Goal: Task Accomplishment & Management: Use online tool/utility

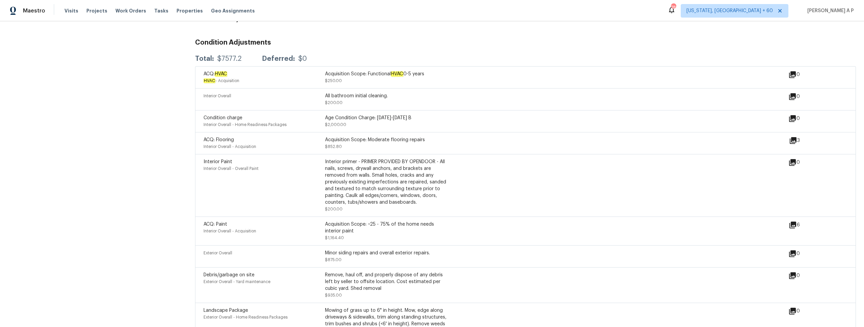
scroll to position [825, 0]
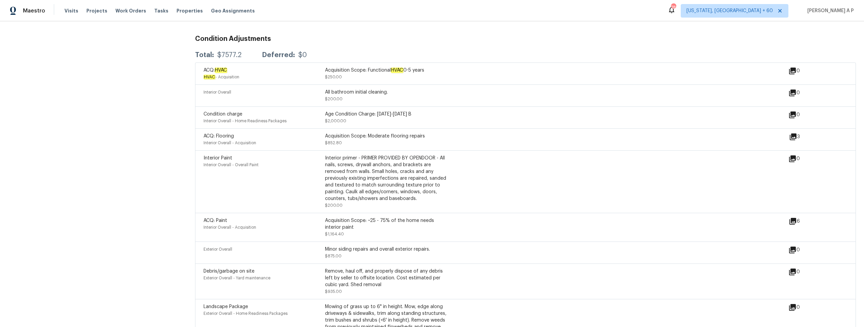
click at [344, 164] on div "Interior primer - PRIMER PROVIDED BY OPENDOOR - All nails, screws, drywall anch…" at bounding box center [385, 178] width 121 height 47
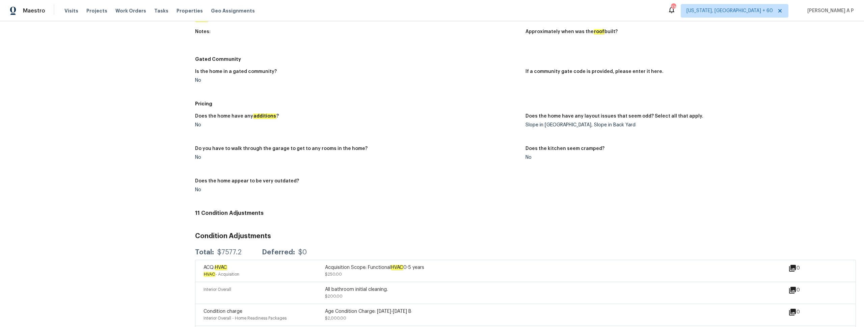
scroll to position [931, 0]
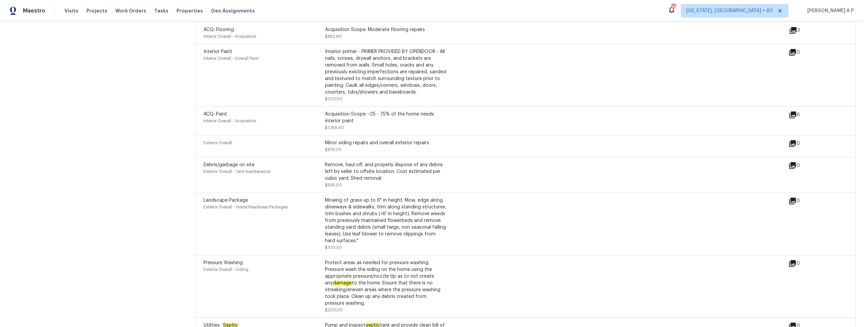
click at [522, 182] on div "Debris/garbage on site Exterior Overall - Yard maintenance Remove, haul off, an…" at bounding box center [496, 174] width 585 height 27
click at [489, 139] on div "Exterior Overall Minor siding repairs and overall exterior repairs. $875.00" at bounding box center [496, 145] width 585 height 13
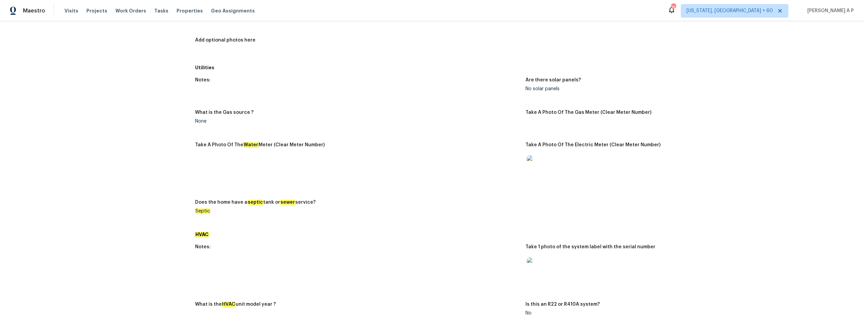
scroll to position [30, 0]
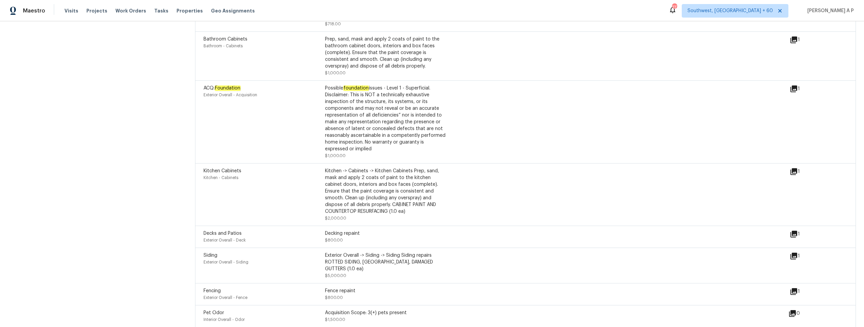
scroll to position [1404, 0]
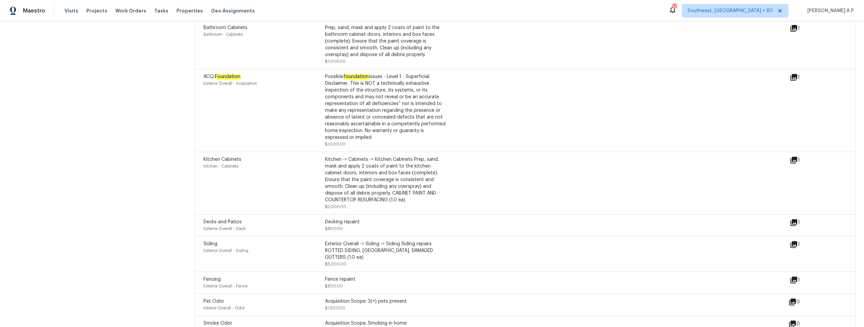
click at [316, 225] on div "Exterior Overall - Deck" at bounding box center [264, 228] width 121 height 7
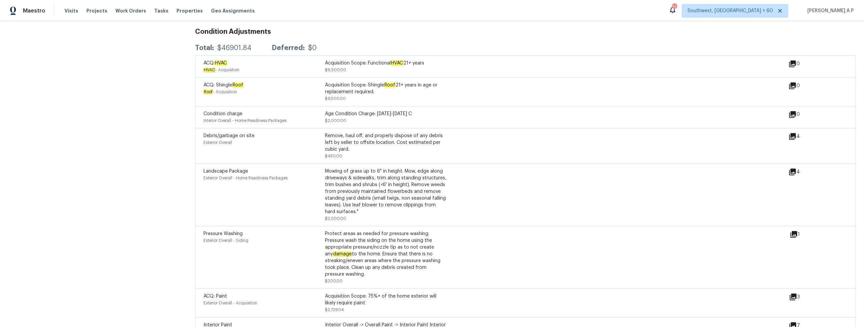
click at [791, 169] on icon at bounding box center [792, 171] width 7 height 7
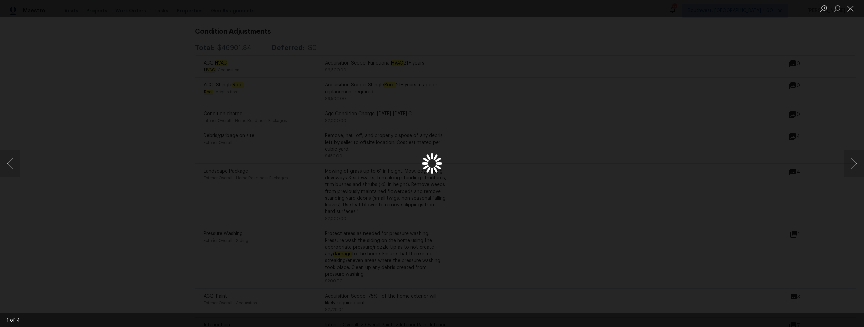
click at [792, 165] on div "Lightbox" at bounding box center [432, 163] width 864 height 327
click at [854, 166] on button "Next image" at bounding box center [854, 163] width 20 height 27
click at [686, 140] on div "Lightbox" at bounding box center [432, 163] width 864 height 327
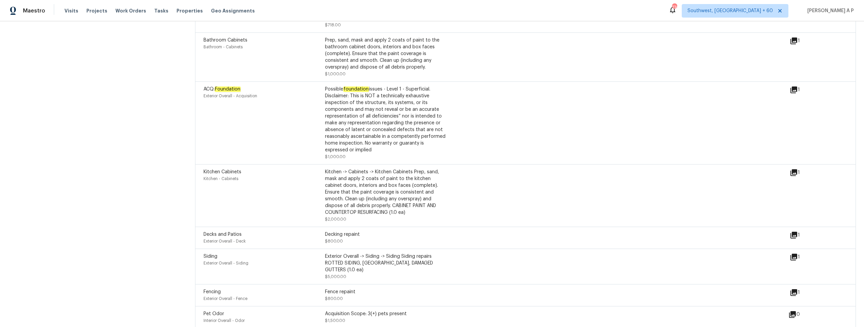
scroll to position [1390, 0]
click at [794, 233] on icon at bounding box center [793, 236] width 7 height 7
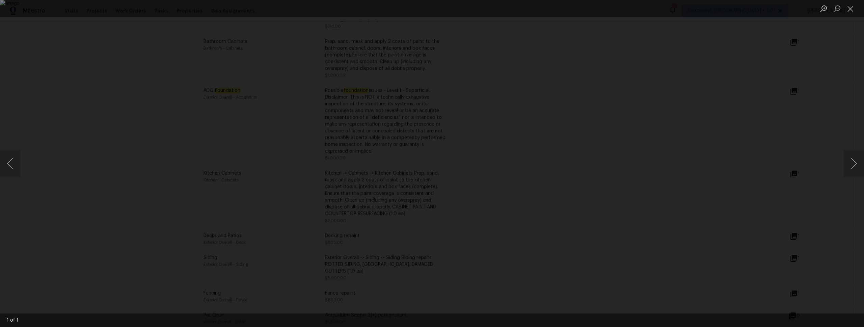
click at [700, 223] on div "Lightbox" at bounding box center [432, 163] width 864 height 327
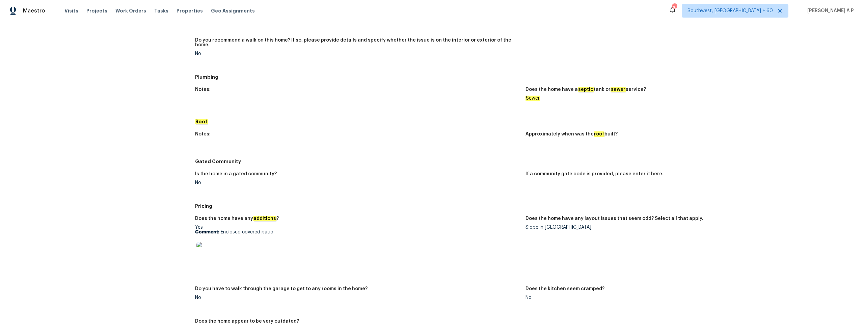
scroll to position [520, 0]
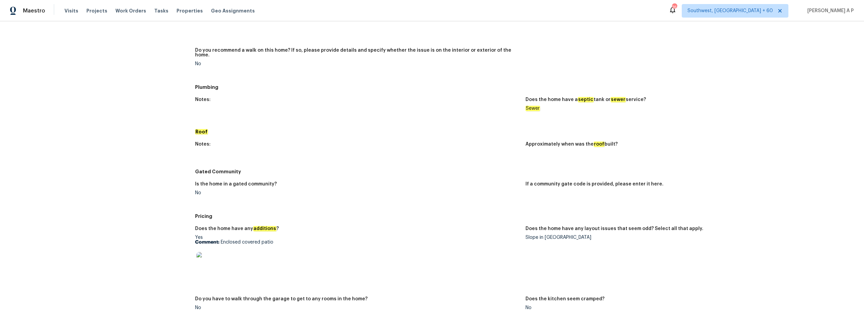
click at [214, 257] on img at bounding box center [207, 263] width 22 height 22
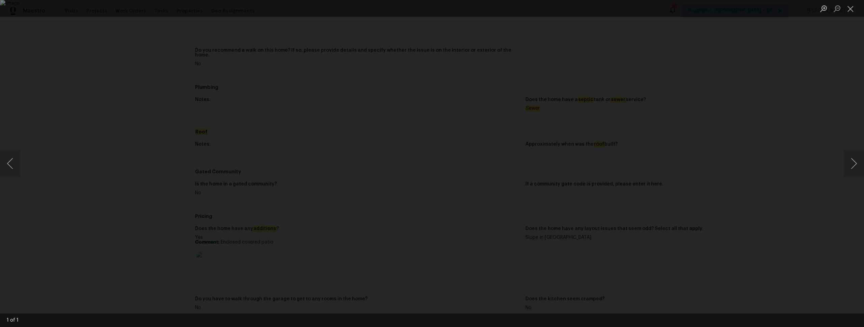
click at [797, 123] on div "Lightbox" at bounding box center [432, 163] width 864 height 327
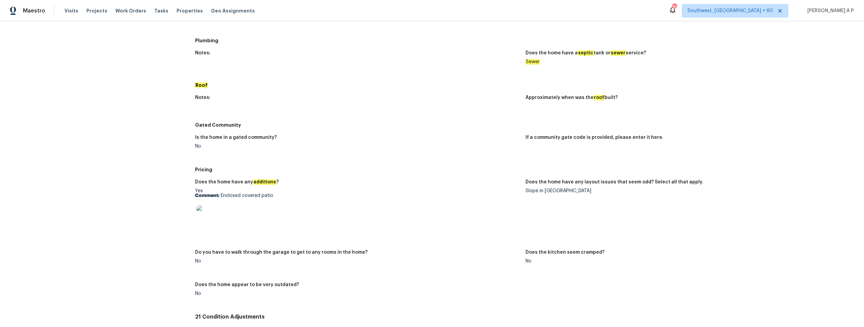
scroll to position [565, 0]
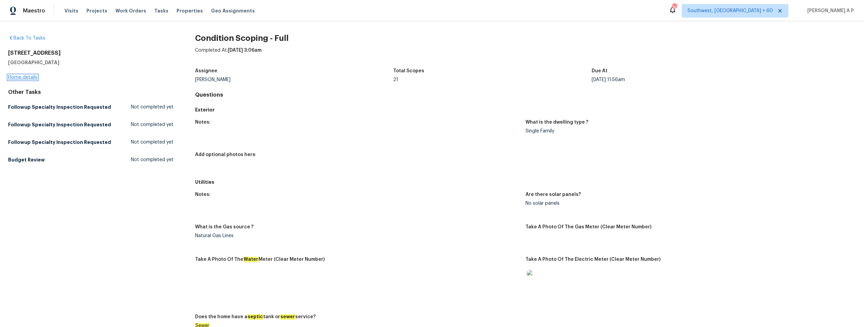
click at [34, 77] on link "Home details" at bounding box center [22, 77] width 29 height 5
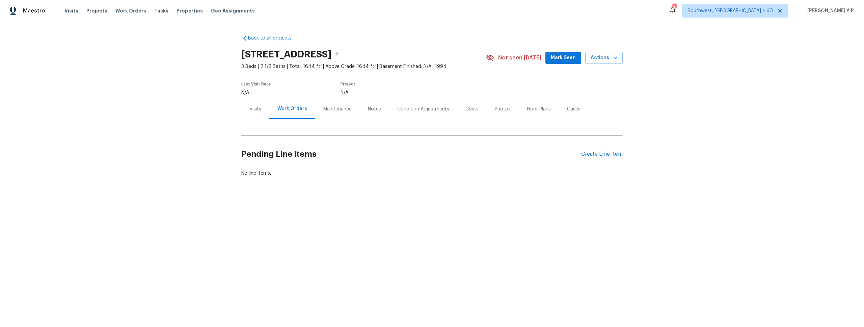
click at [437, 108] on div "Condition Adjustments" at bounding box center [423, 109] width 52 height 7
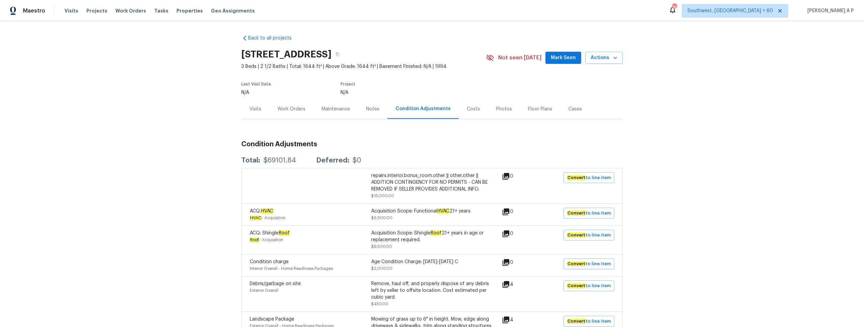
scroll to position [12, 0]
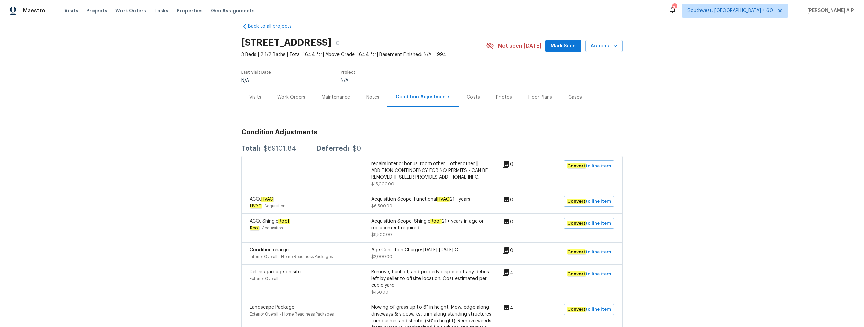
click at [289, 94] on div "Work Orders" at bounding box center [291, 97] width 28 height 7
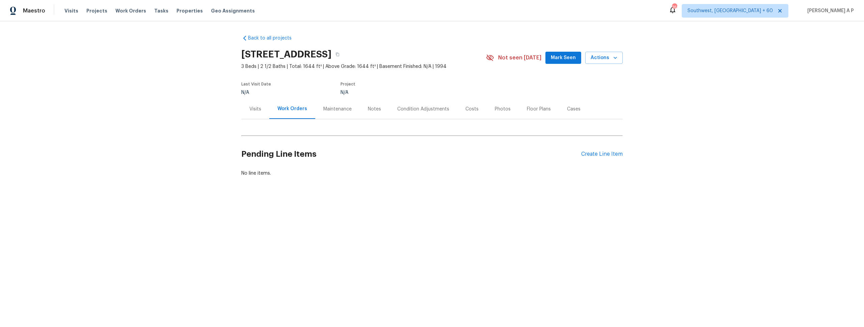
click at [421, 109] on div "Condition Adjustments" at bounding box center [423, 109] width 52 height 7
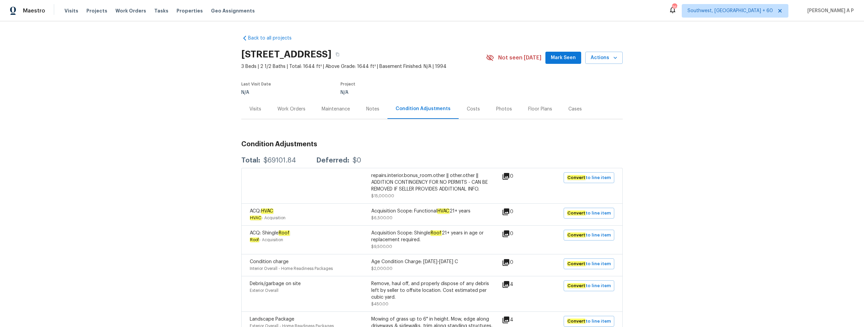
click at [284, 104] on div "Work Orders" at bounding box center [291, 109] width 44 height 20
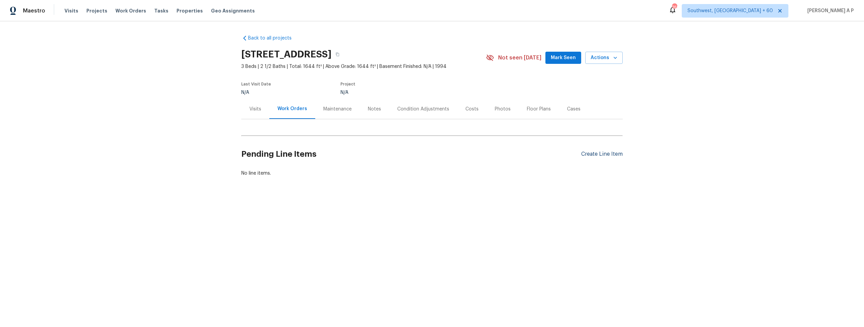
click at [600, 154] on div "Create Line Item" at bounding box center [602, 154] width 42 height 6
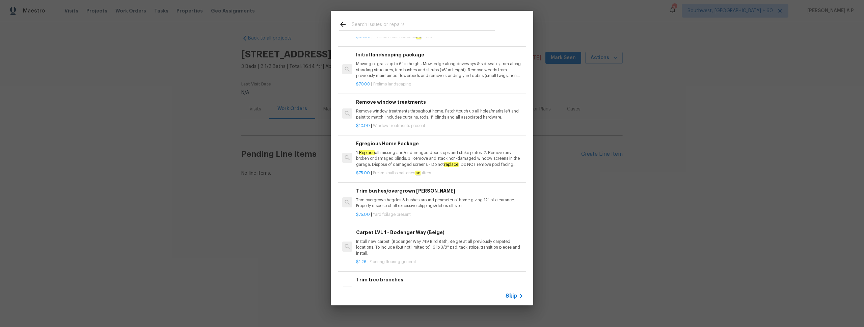
scroll to position [220, 0]
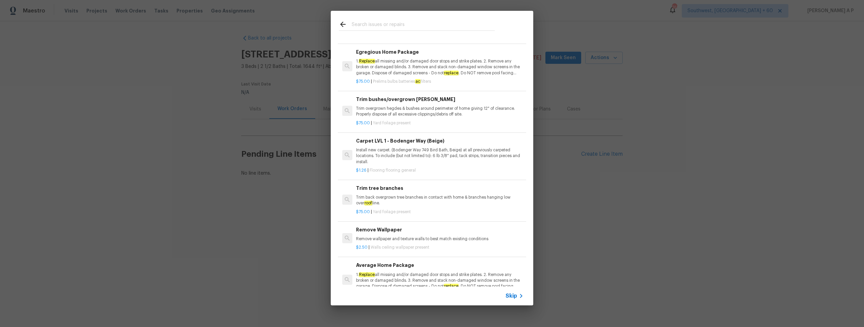
click at [516, 295] on span "Skip" at bounding box center [511, 295] width 11 height 7
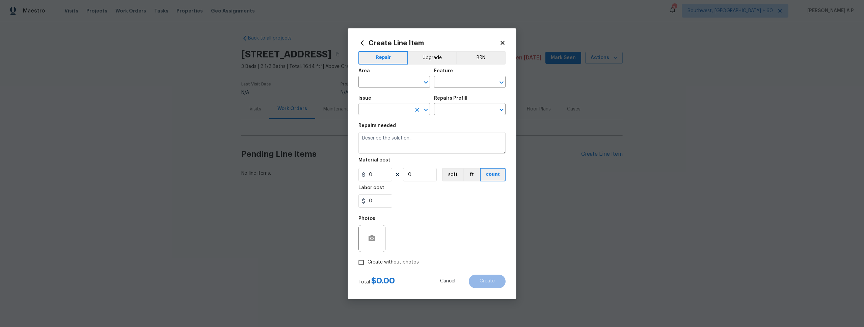
click at [396, 108] on input "text" at bounding box center [384, 110] width 53 height 10
type input "s"
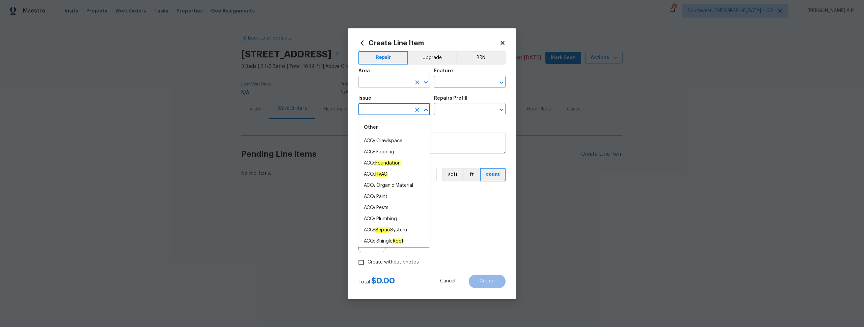
click at [381, 79] on input "text" at bounding box center [384, 82] width 53 height 10
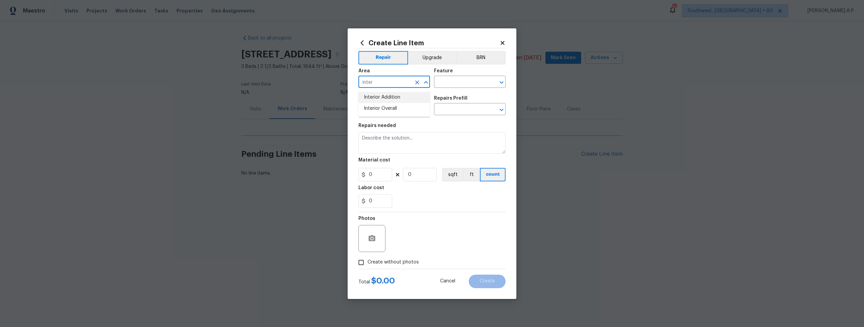
click at [374, 106] on li "Interior Overall" at bounding box center [394, 108] width 72 height 11
type input "Interior Overall"
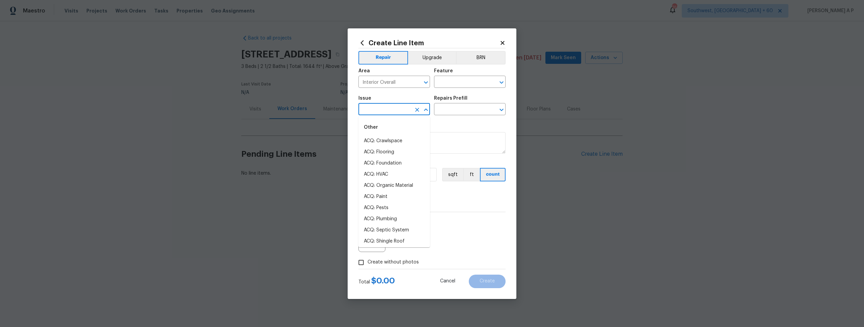
click at [374, 106] on input "text" at bounding box center [384, 110] width 53 height 10
type input "s"
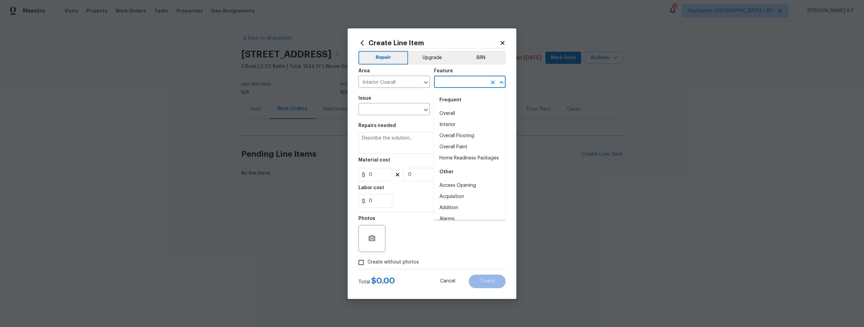
click at [454, 79] on input "text" at bounding box center [460, 82] width 53 height 10
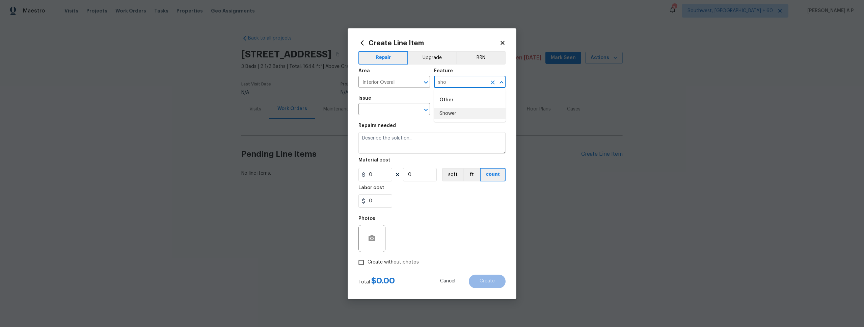
click at [449, 114] on li "Shower" at bounding box center [470, 113] width 72 height 11
type input "Shower"
click at [393, 112] on input "text" at bounding box center [384, 110] width 53 height 10
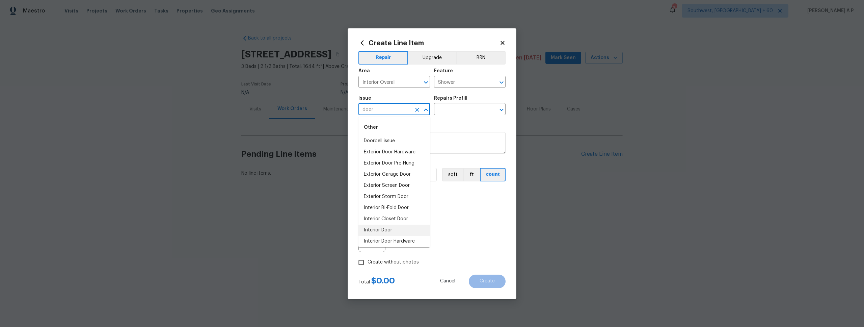
click at [388, 232] on li "Interior Door" at bounding box center [394, 229] width 72 height 11
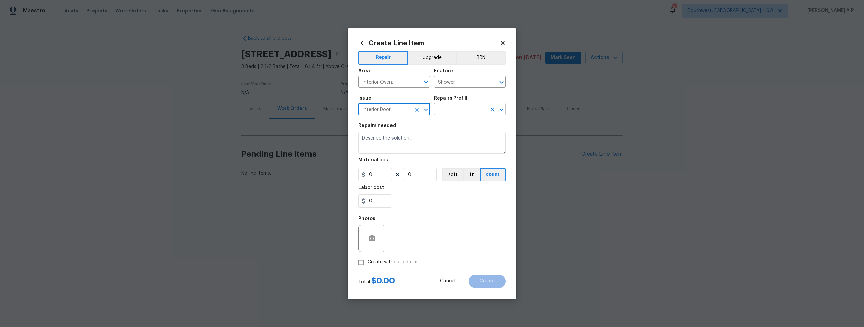
click at [460, 108] on input "text" at bounding box center [460, 110] width 53 height 10
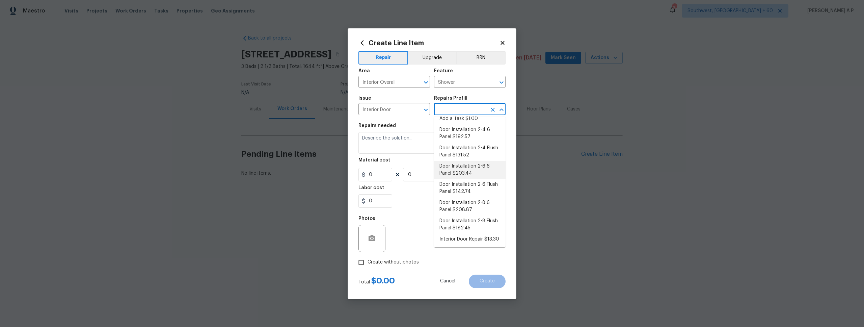
scroll to position [0, 0]
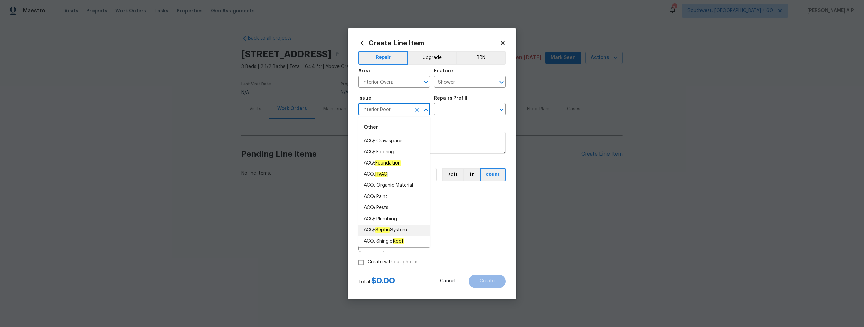
click at [396, 112] on input "Interior Door" at bounding box center [384, 110] width 53 height 10
type input "a"
type input "A"
type input "s"
type input "i"
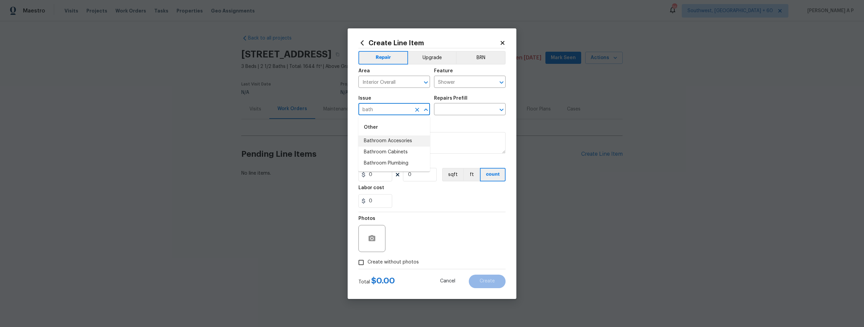
click at [402, 142] on li "Bathroom Accesories" at bounding box center [394, 140] width 72 height 11
click at [449, 107] on input "text" at bounding box center [460, 110] width 53 height 10
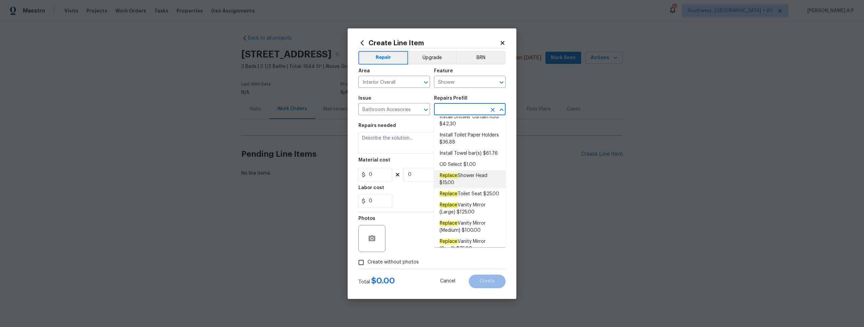
scroll to position [72, 0]
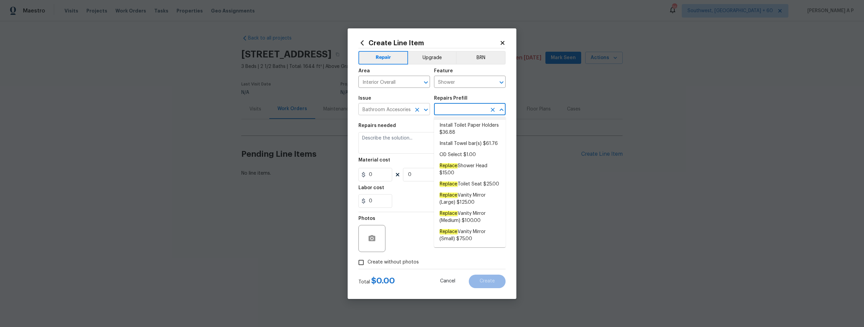
click at [399, 109] on input "Bathroom Accesories" at bounding box center [384, 110] width 53 height 10
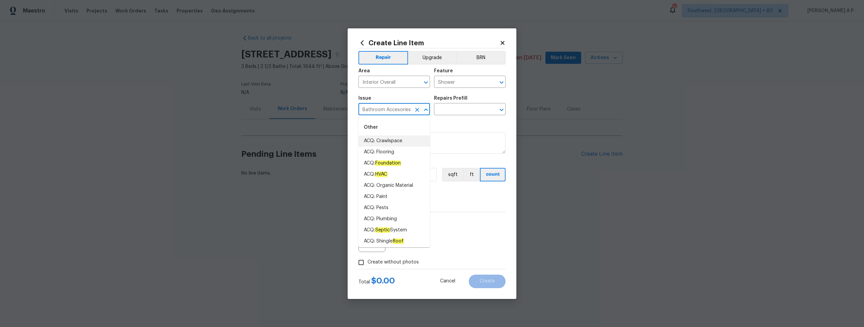
click at [404, 109] on input "Bathroom Accesories" at bounding box center [384, 110] width 53 height 10
click at [409, 110] on input "Bathroom Accesories" at bounding box center [384, 110] width 53 height 10
click at [406, 162] on li "Bathroom Plumbing" at bounding box center [394, 163] width 72 height 11
type input "Bathroom Plumbing"
click at [460, 109] on input "text" at bounding box center [460, 110] width 53 height 10
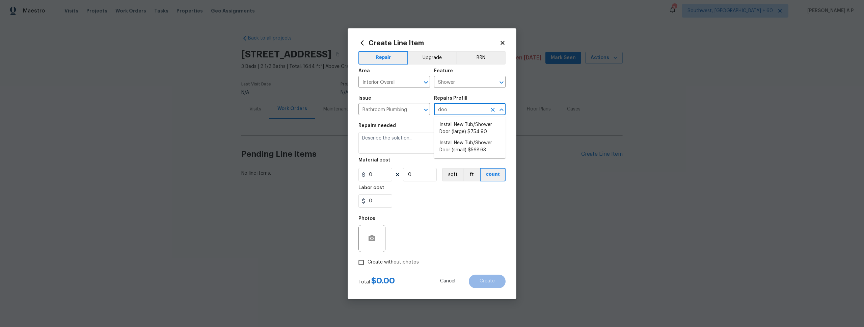
type input "doo"
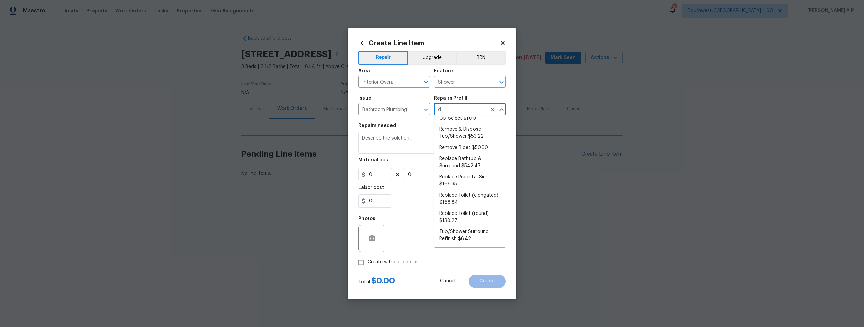
scroll to position [0, 0]
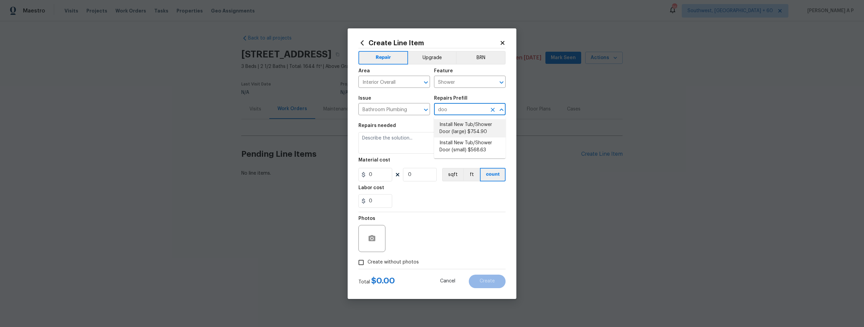
type input "doo"
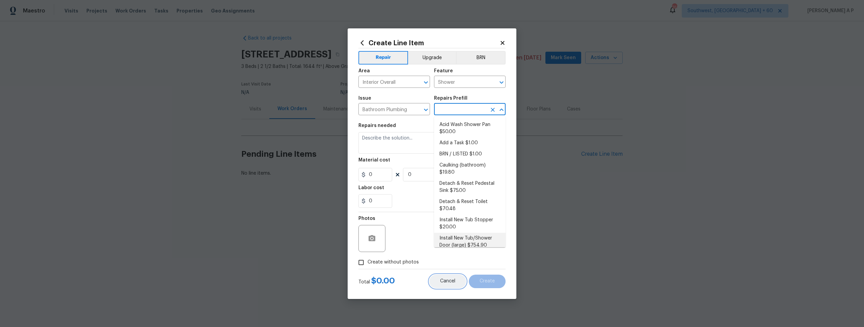
click at [450, 279] on span "Cancel" at bounding box center [447, 280] width 15 height 5
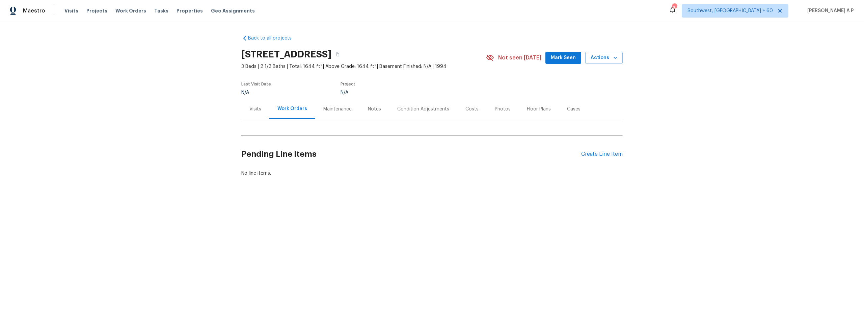
click at [295, 109] on div "Work Orders" at bounding box center [292, 108] width 30 height 7
click at [605, 155] on div "Create Line Item" at bounding box center [602, 154] width 42 height 6
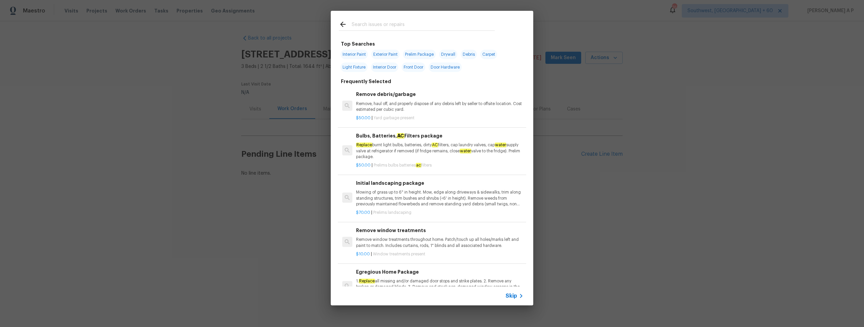
click at [515, 298] on span "Skip" at bounding box center [511, 295] width 11 height 7
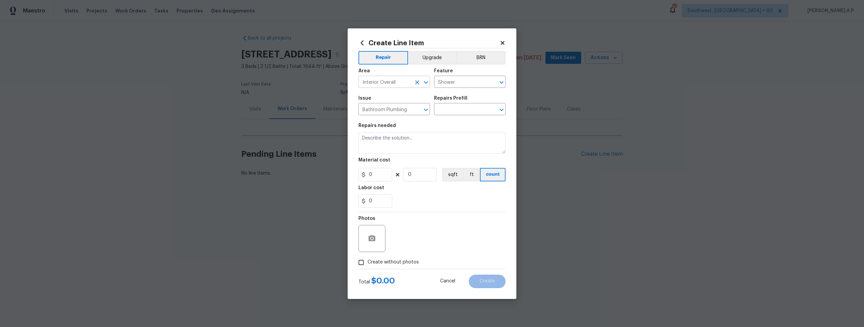
click at [416, 81] on icon "Clear" at bounding box center [417, 82] width 4 height 4
click at [415, 109] on icon "Clear" at bounding box center [417, 109] width 7 height 7
click at [492, 83] on icon "Clear" at bounding box center [493, 82] width 4 height 4
click at [450, 283] on span "Cancel" at bounding box center [447, 280] width 15 height 5
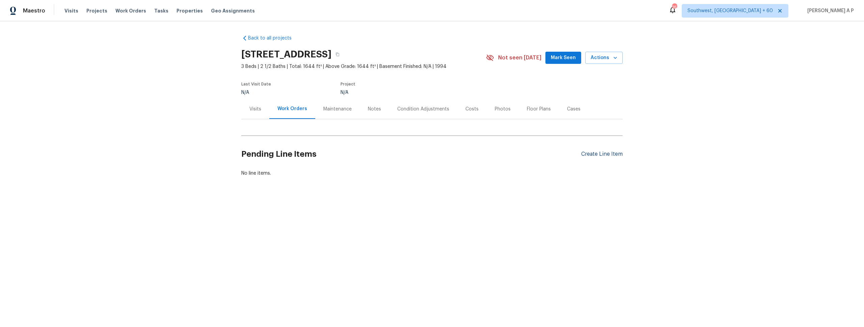
click at [598, 152] on div "Create Line Item" at bounding box center [602, 154] width 42 height 6
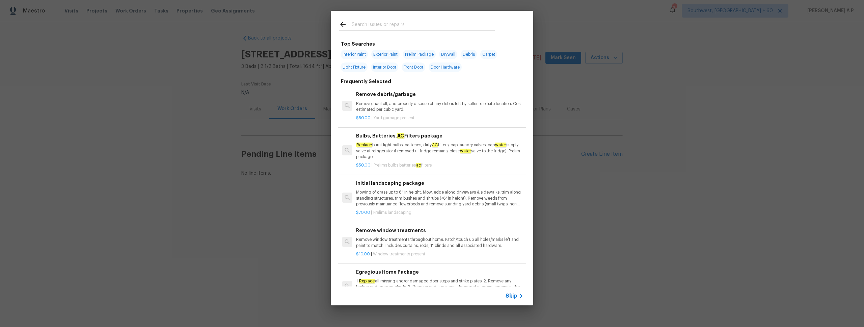
click at [511, 291] on div "Skip" at bounding box center [432, 295] width 202 height 19
click at [510, 295] on span "Skip" at bounding box center [511, 295] width 11 height 7
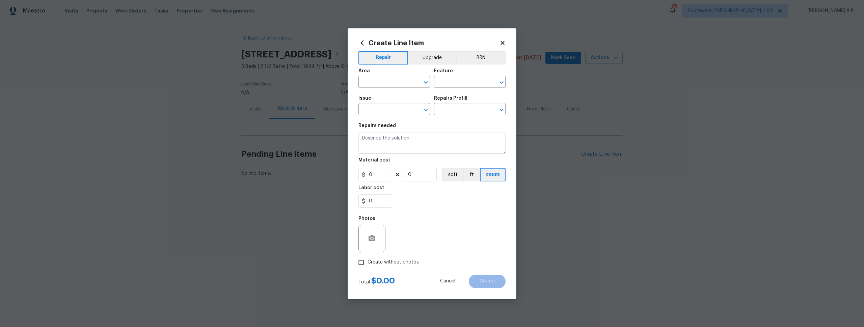
click at [498, 46] on h2 "Create Line Item" at bounding box center [428, 42] width 141 height 7
click at [501, 44] on icon at bounding box center [503, 43] width 4 height 4
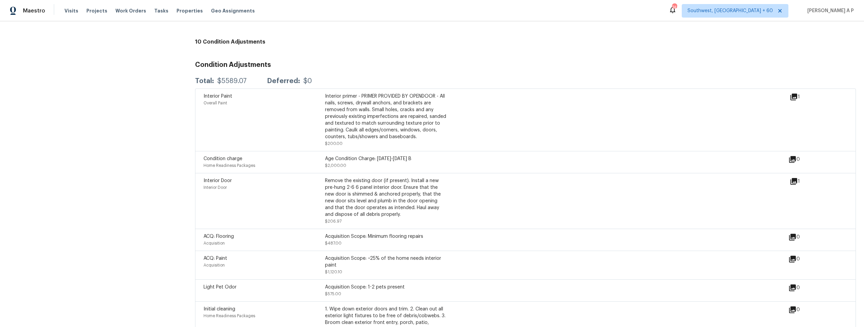
scroll to position [862, 0]
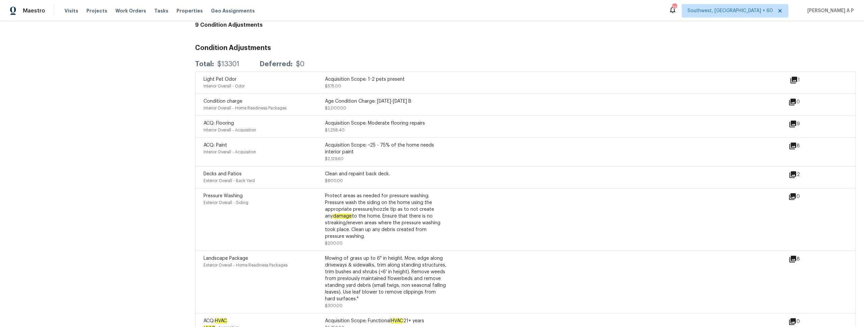
scroll to position [918, 0]
